Goal: Information Seeking & Learning: Learn about a topic

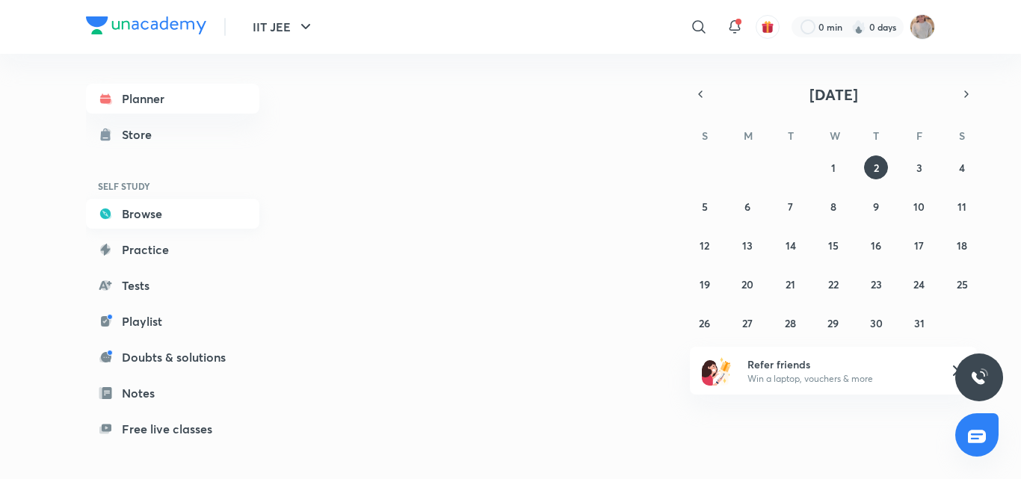
click at [204, 216] on link "Browse" at bounding box center [172, 214] width 173 height 30
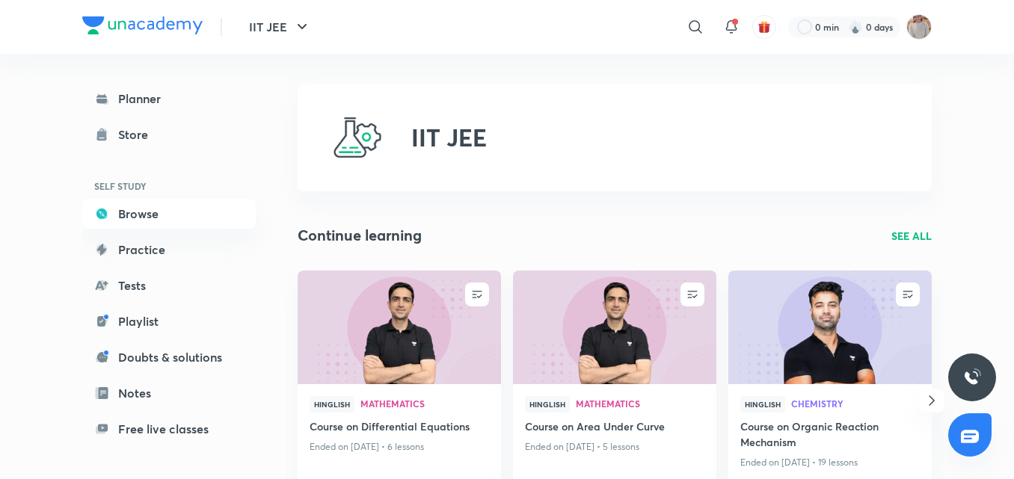
click at [182, 114] on div "Planner Store SELF STUDY Browse Practice Tests Playlist Doubts & solutions Note…" at bounding box center [168, 321] width 173 height 475
click at [188, 97] on link "Planner" at bounding box center [168, 99] width 173 height 30
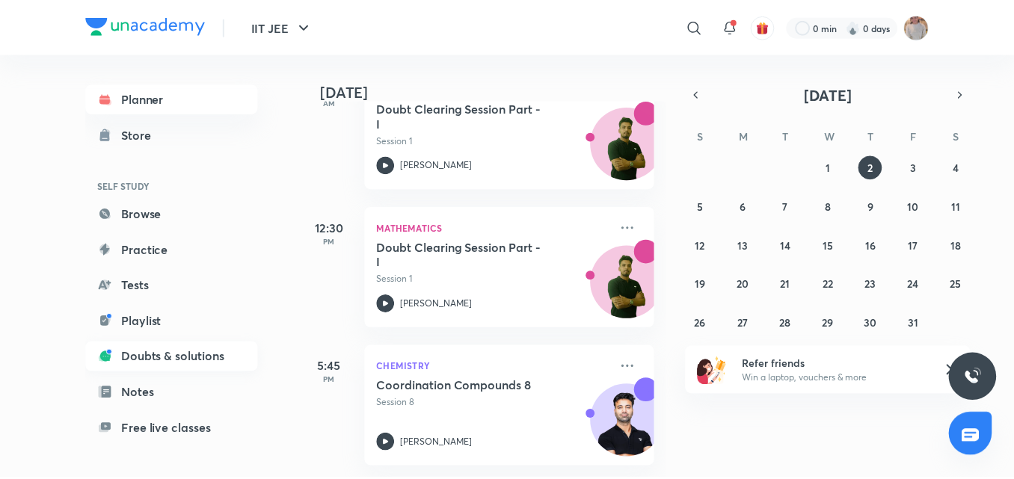
scroll to position [122, 0]
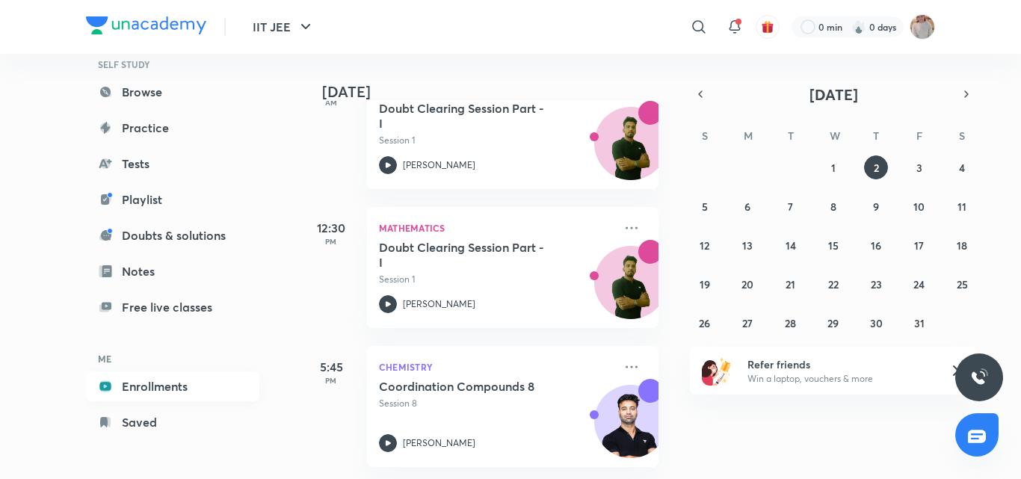
click at [156, 396] on link "Enrollments" at bounding box center [172, 387] width 173 height 30
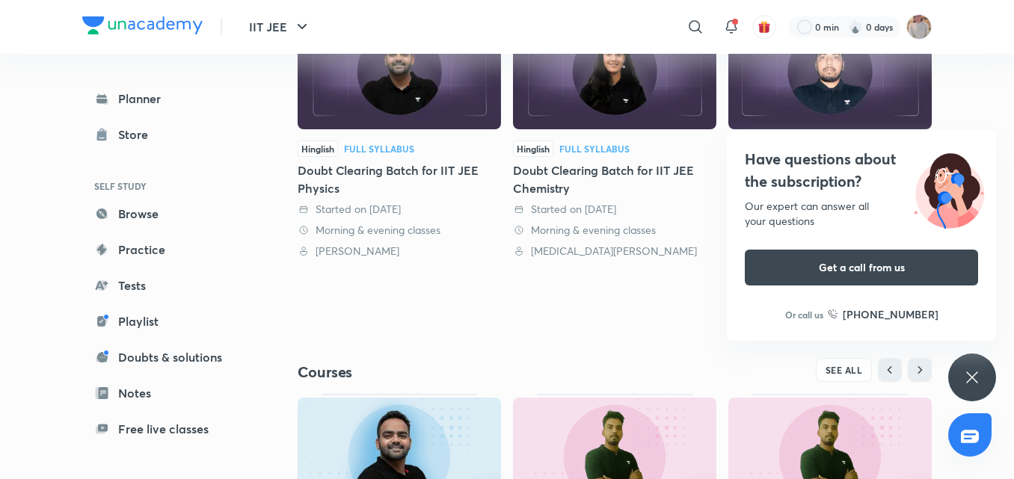
scroll to position [535, 0]
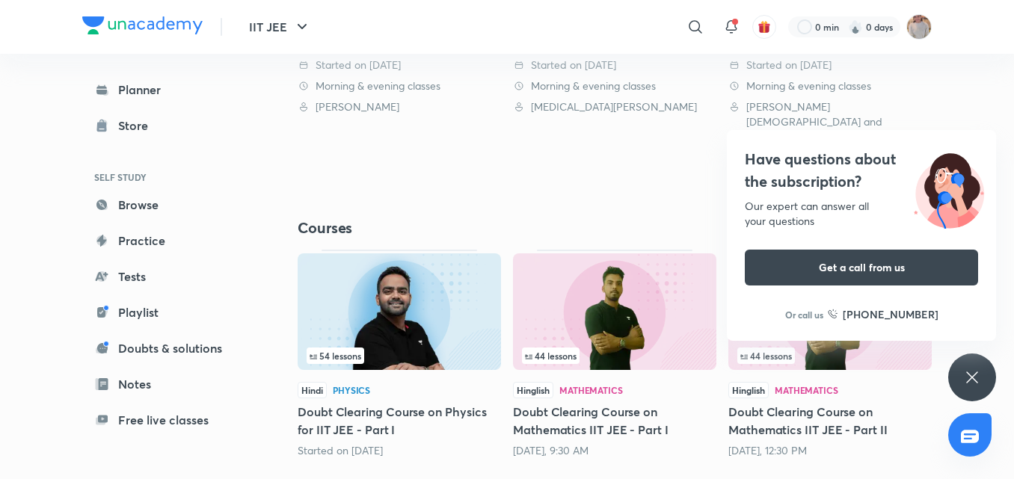
click at [973, 382] on icon at bounding box center [972, 378] width 18 height 18
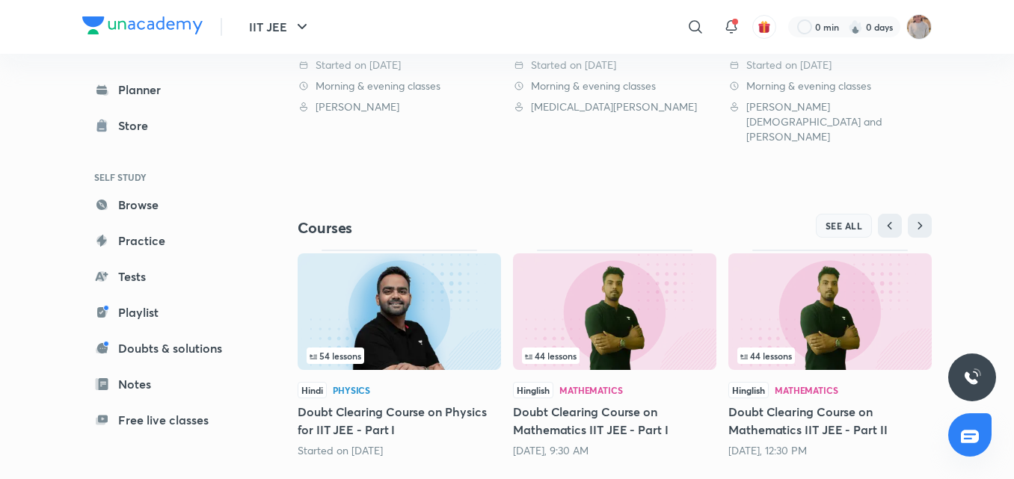
click at [841, 214] on button "SEE ALL" at bounding box center [844, 226] width 57 height 24
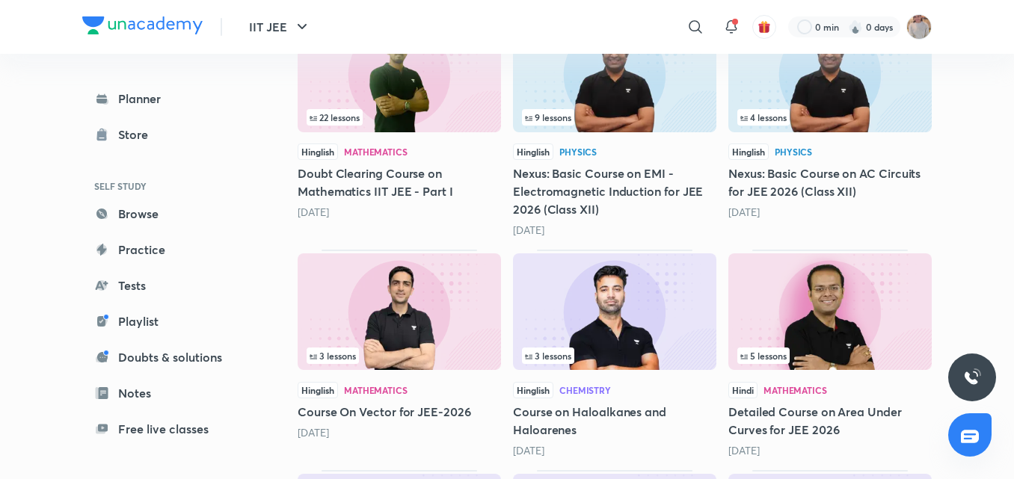
scroll to position [1394, 0]
click at [535, 290] on img at bounding box center [614, 311] width 203 height 117
